Goal: Use online tool/utility: Utilize a website feature to perform a specific function

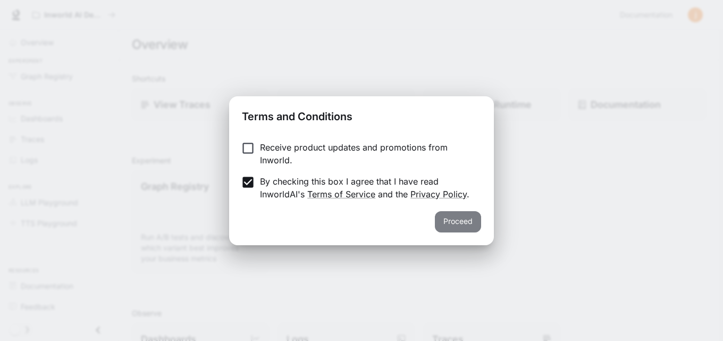
click at [449, 223] on button "Proceed" at bounding box center [458, 221] width 46 height 21
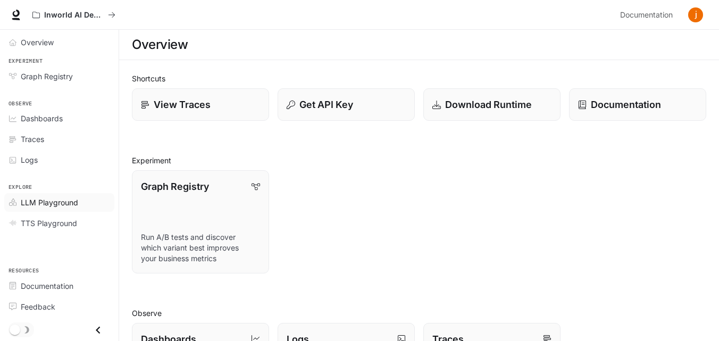
click at [58, 204] on span "LLM Playground" at bounding box center [49, 202] width 57 height 11
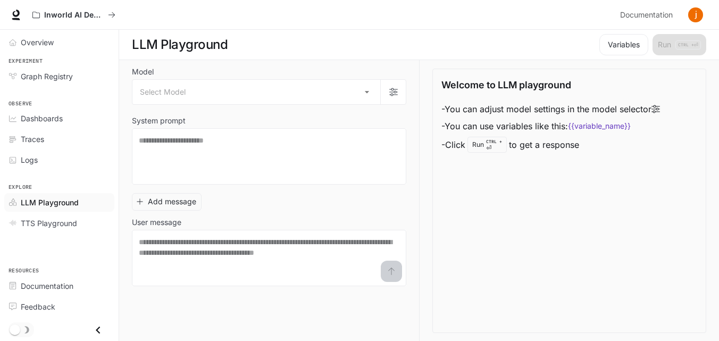
scroll to position [1, 0]
drag, startPoint x: 713, startPoint y: 281, endPoint x: 713, endPoint y: 304, distance: 22.9
click at [713, 304] on div "Model Select Model ​ System prompt * ​ Add message User message * ​ Welcome to …" at bounding box center [419, 200] width 600 height 281
click at [51, 231] on link "TTS Playground" at bounding box center [59, 223] width 110 height 19
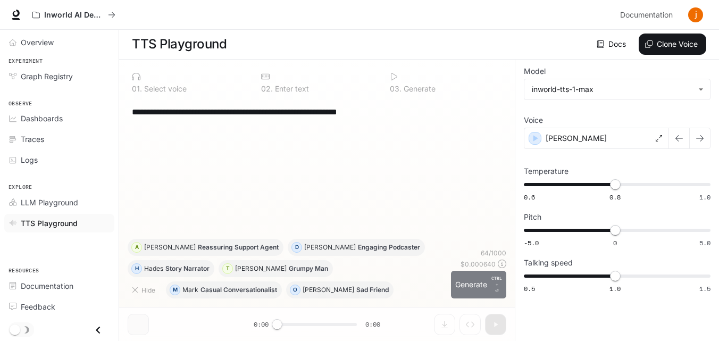
click at [458, 292] on button "Generate CTRL + ⏎" at bounding box center [478, 285] width 55 height 28
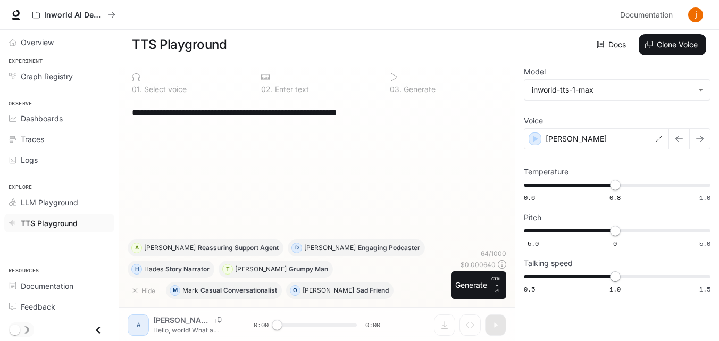
click at [429, 83] on div "0 3 . Generate" at bounding box center [445, 83] width 121 height 29
click at [474, 277] on button "Generate CTRL + ⏎" at bounding box center [478, 285] width 55 height 28
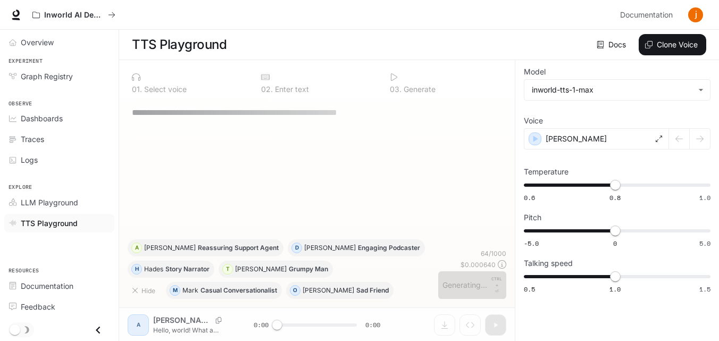
click at [361, 120] on div "**********" at bounding box center [317, 112] width 370 height 26
click at [442, 277] on div "64 / 1000 $ 0.000640 Generating... CTRL + ⏎" at bounding box center [472, 274] width 68 height 50
click at [442, 279] on div "64 / 1000 $ 0.000640 Generating... CTRL + ⏎" at bounding box center [472, 274] width 68 height 50
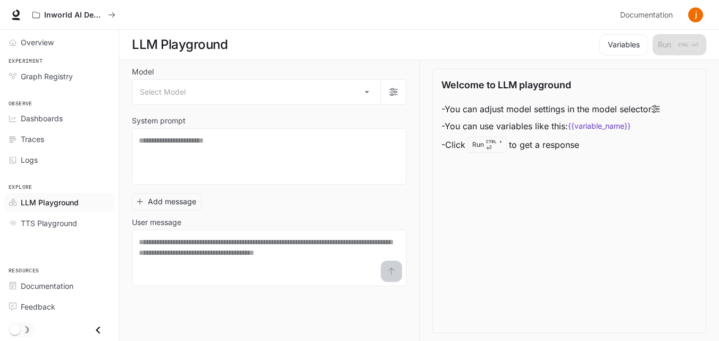
scroll to position [1, 0]
